Goal: Find specific page/section: Find specific page/section

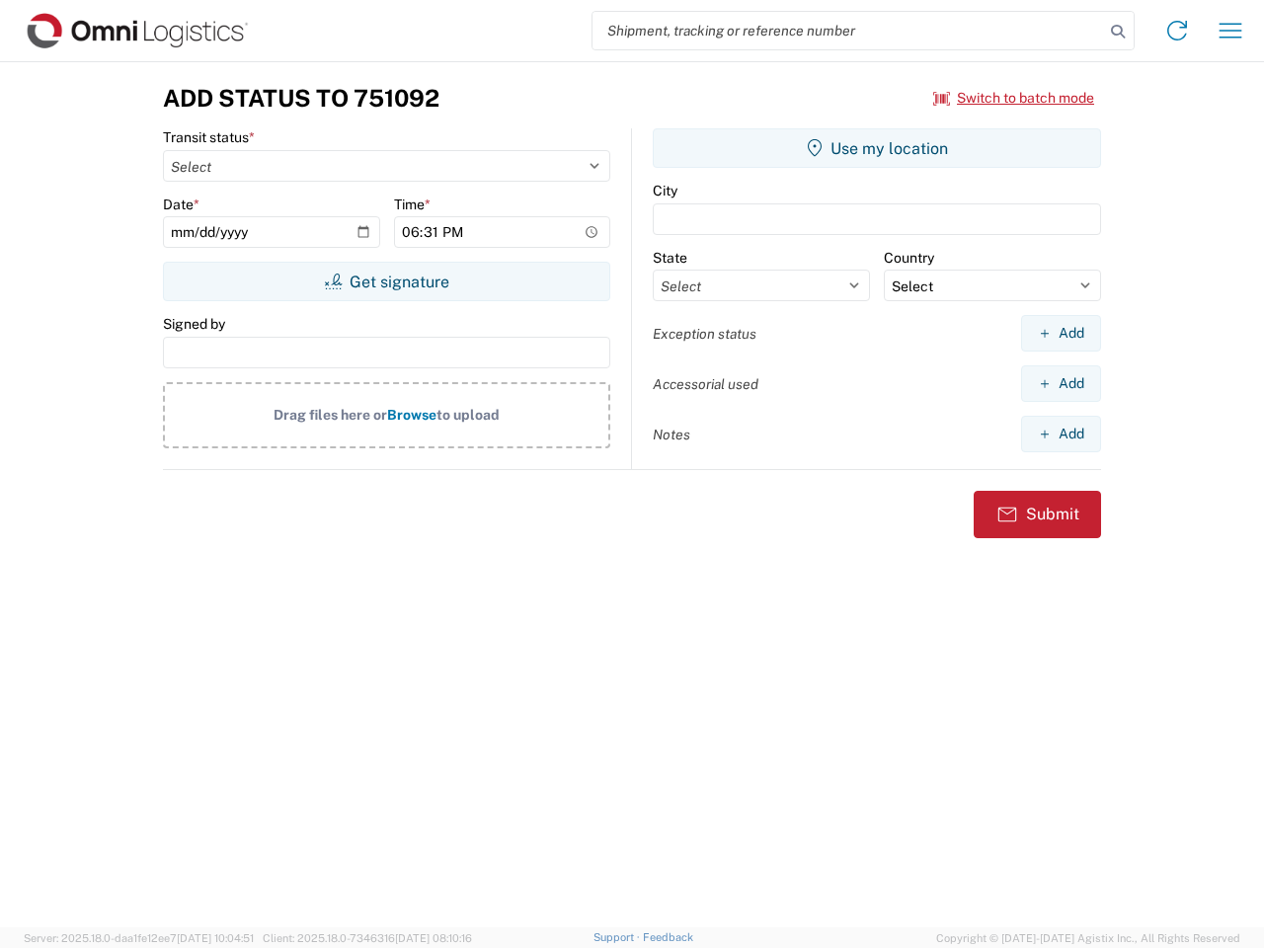
click at [849, 31] on input "search" at bounding box center [849, 31] width 512 height 38
click at [1118, 32] on icon at bounding box center [1118, 32] width 28 height 28
click at [1178, 31] on icon at bounding box center [1178, 31] width 32 height 32
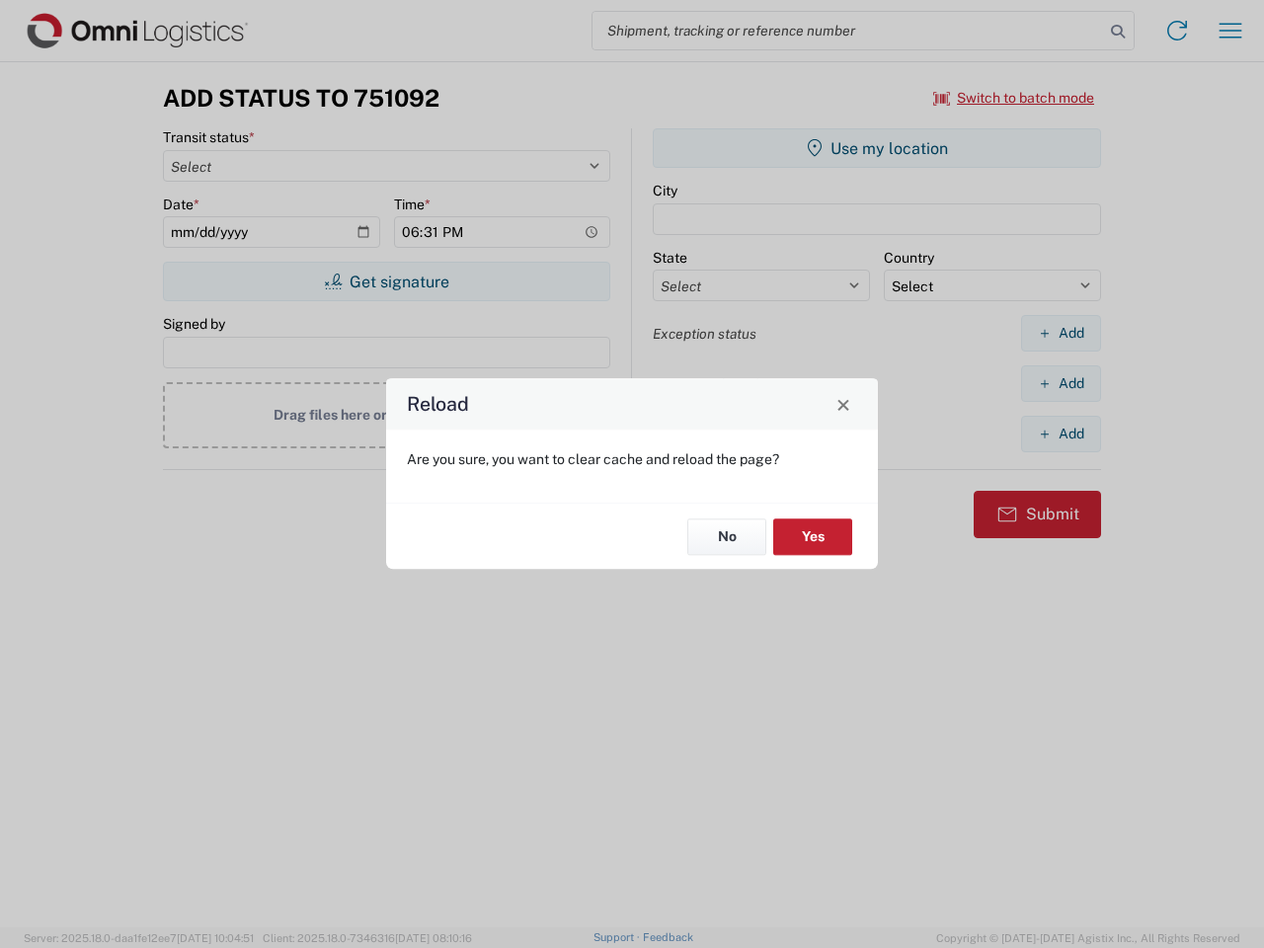
click at [1231, 31] on div "Reload Are you sure, you want to clear cache and reload the page? No Yes" at bounding box center [632, 474] width 1264 height 948
click at [1015, 98] on div "Reload Are you sure, you want to clear cache and reload the page? No Yes" at bounding box center [632, 474] width 1264 height 948
click at [386, 282] on div "Reload Are you sure, you want to clear cache and reload the page? No Yes" at bounding box center [632, 474] width 1264 height 948
click at [877, 148] on div "Reload Are you sure, you want to clear cache and reload the page? No Yes" at bounding box center [632, 474] width 1264 height 948
click at [1061, 333] on div "Reload Are you sure, you want to clear cache and reload the page? No Yes" at bounding box center [632, 474] width 1264 height 948
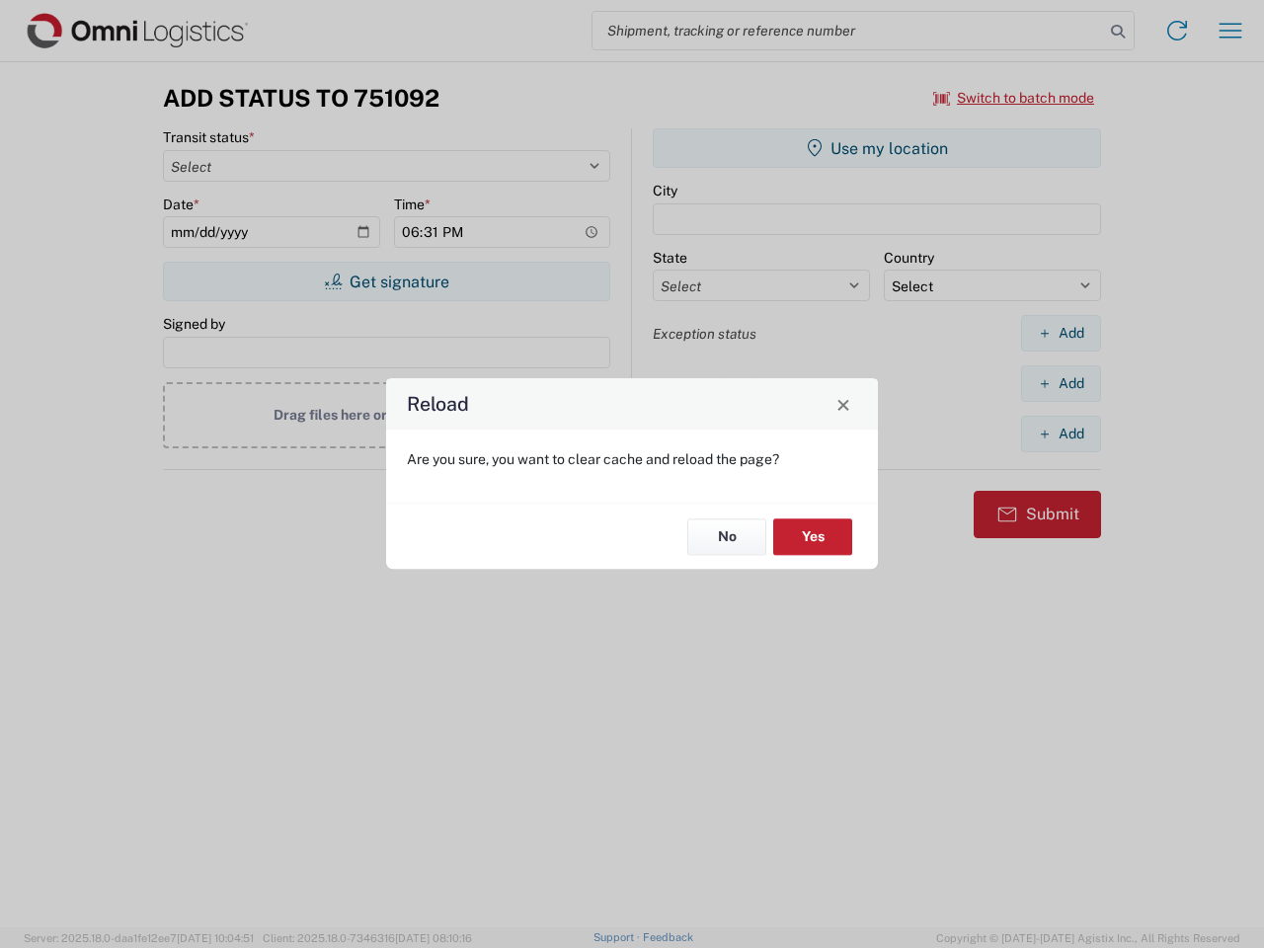
click at [1061, 383] on div "Reload Are you sure, you want to clear cache and reload the page? No Yes" at bounding box center [632, 474] width 1264 height 948
click at [1061, 434] on div "Reload Are you sure, you want to clear cache and reload the page? No Yes" at bounding box center [632, 474] width 1264 height 948
